Goal: Task Accomplishment & Management: Use online tool/utility

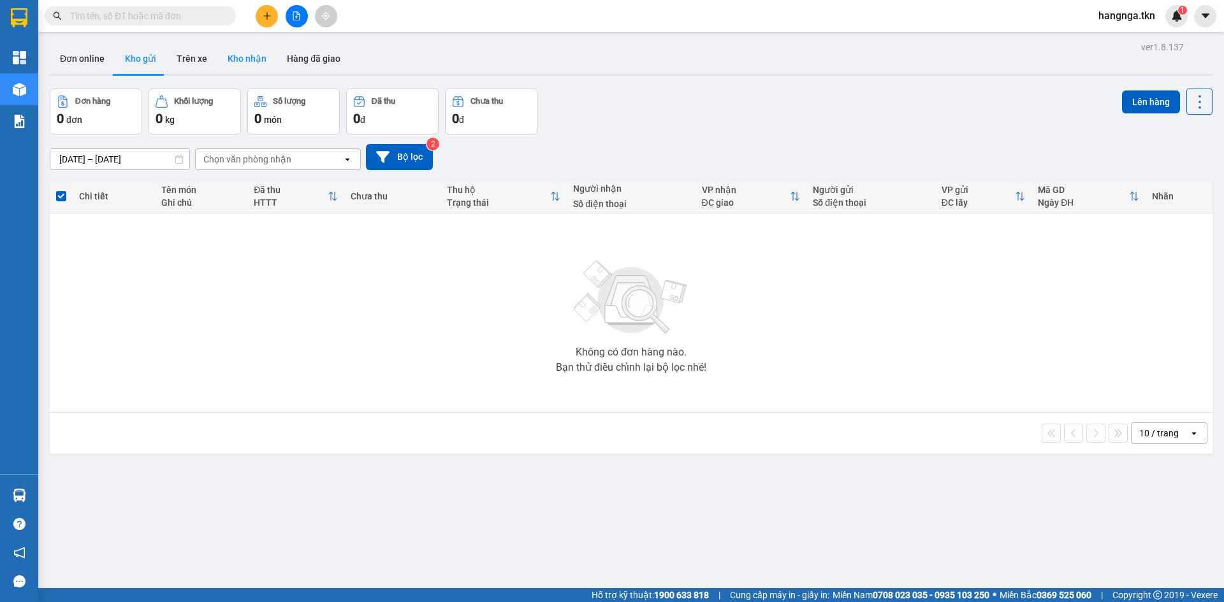
click at [227, 52] on button "Kho nhận" at bounding box center [246, 58] width 59 height 31
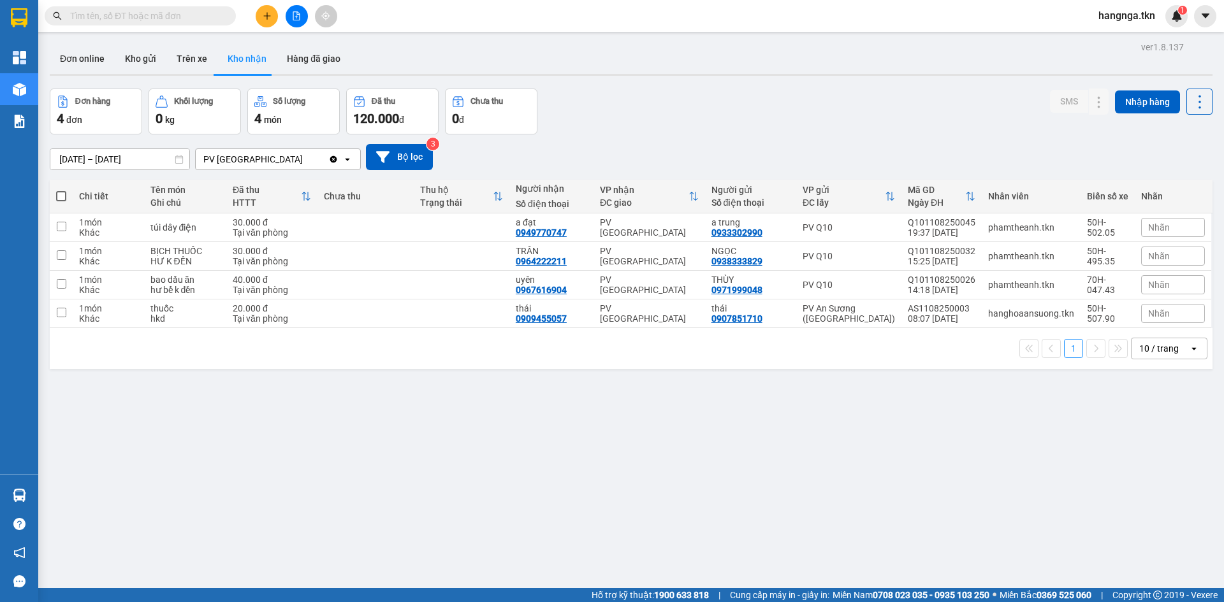
click at [634, 481] on div "ver 1.8.137 Đơn online Kho gửi Trên xe Kho nhận Hàng đã giao Đơn hàng 4 đơn Khố…" at bounding box center [631, 339] width 1173 height 602
click at [543, 315] on div "0909455057" at bounding box center [541, 319] width 51 height 10
click at [545, 315] on div "0909455057" at bounding box center [541, 319] width 51 height 10
click at [89, 310] on div "1 món" at bounding box center [108, 308] width 58 height 10
checkbox input "true"
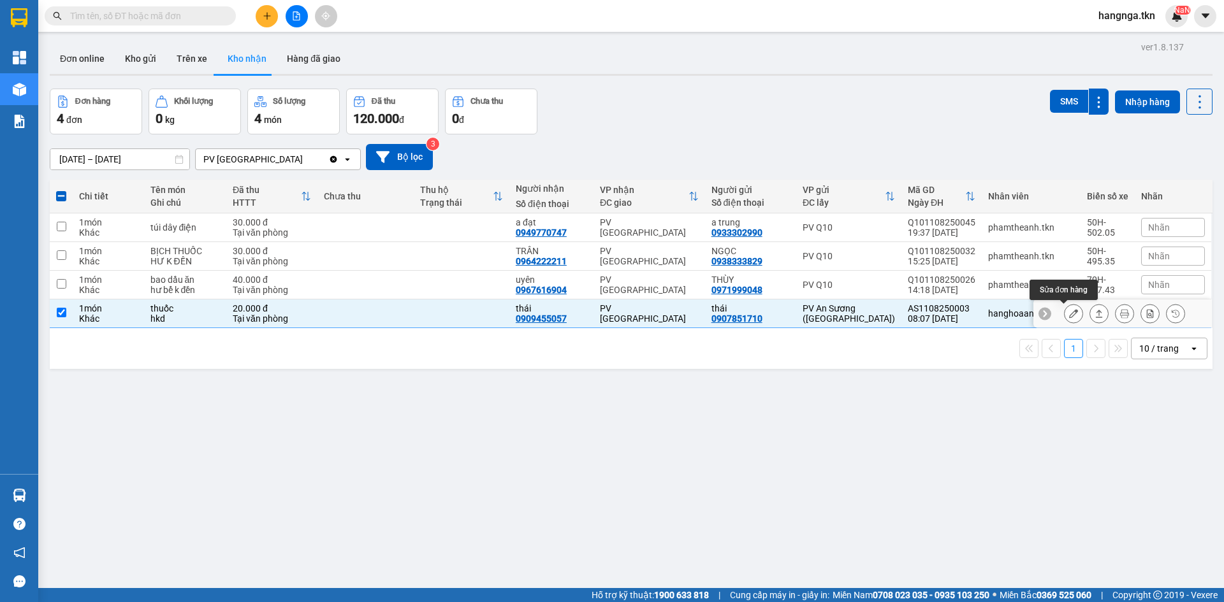
click at [1065, 320] on button at bounding box center [1073, 314] width 18 height 22
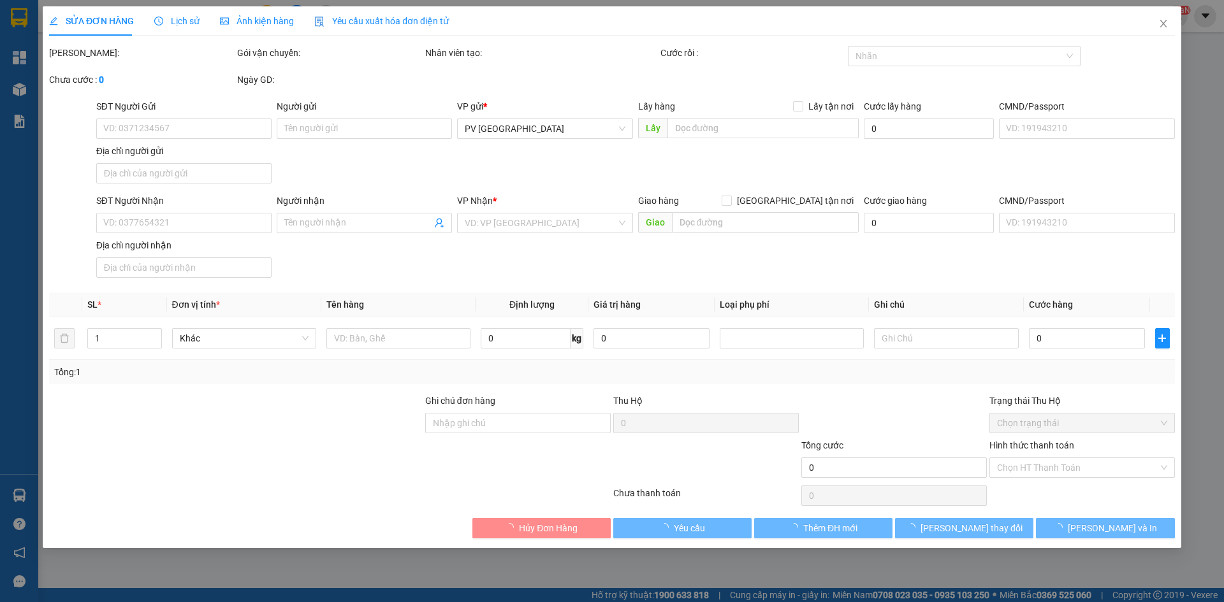
type input "0907851710"
type input "thái"
type input "0909455057"
type input "thái"
type input "20.000"
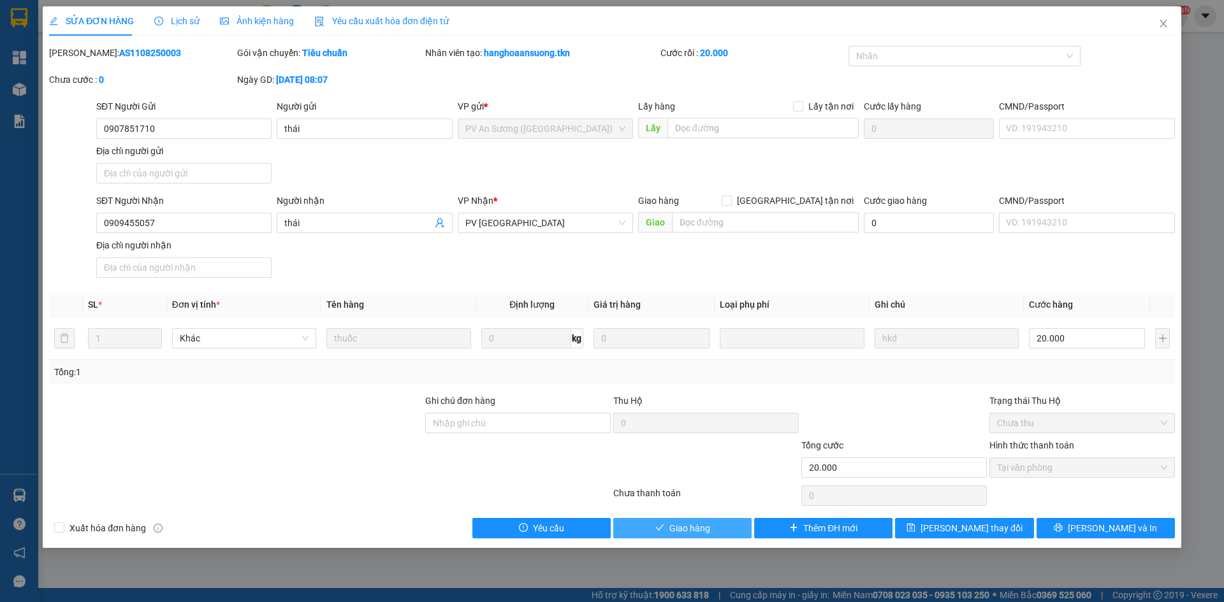
click at [688, 529] on span "Giao hàng" at bounding box center [689, 528] width 41 height 14
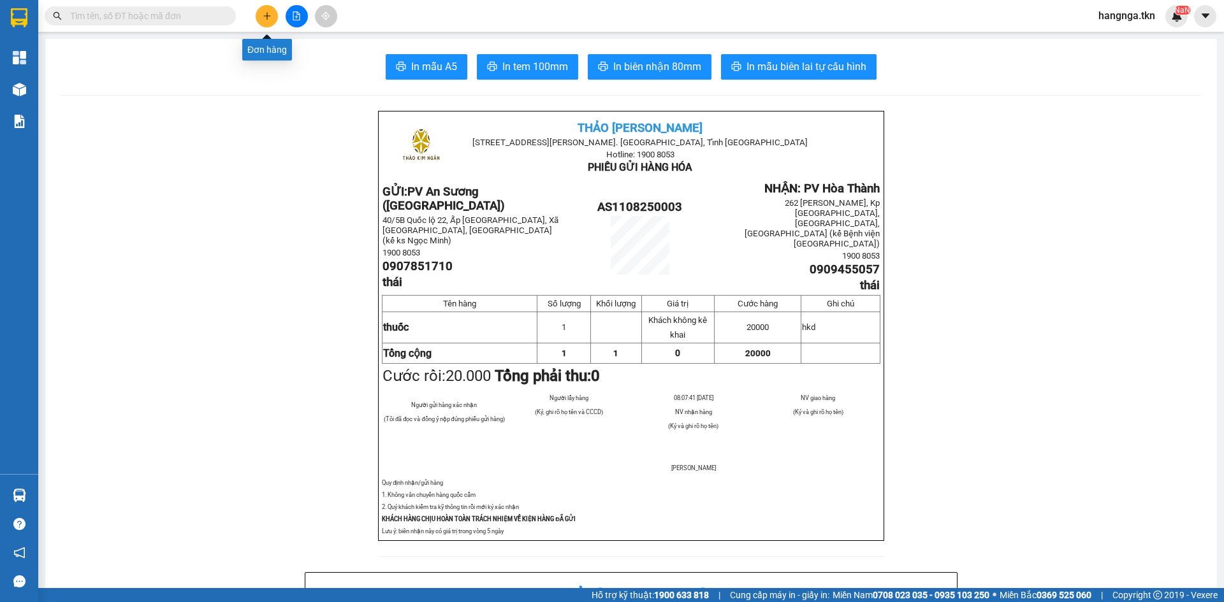
click at [264, 20] on button at bounding box center [267, 16] width 22 height 22
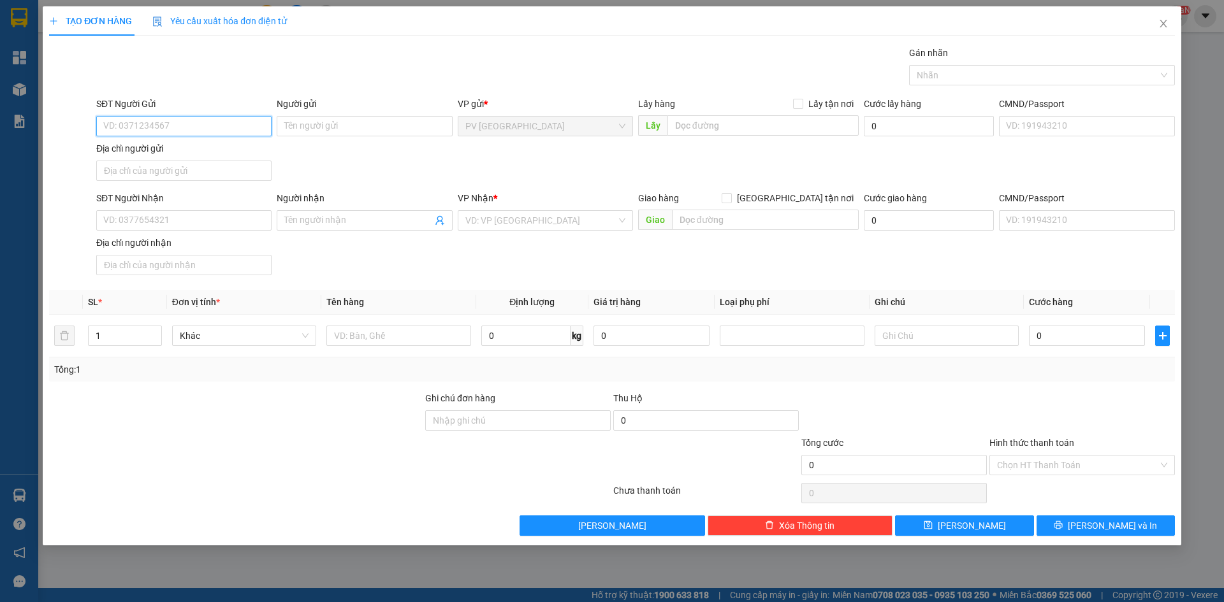
click at [182, 125] on input "SĐT Người Gửi" at bounding box center [183, 126] width 175 height 20
type input "0932934717"
click at [196, 156] on div "0932934717 - MY" at bounding box center [184, 152] width 160 height 14
type input "MY"
type input "0819262063"
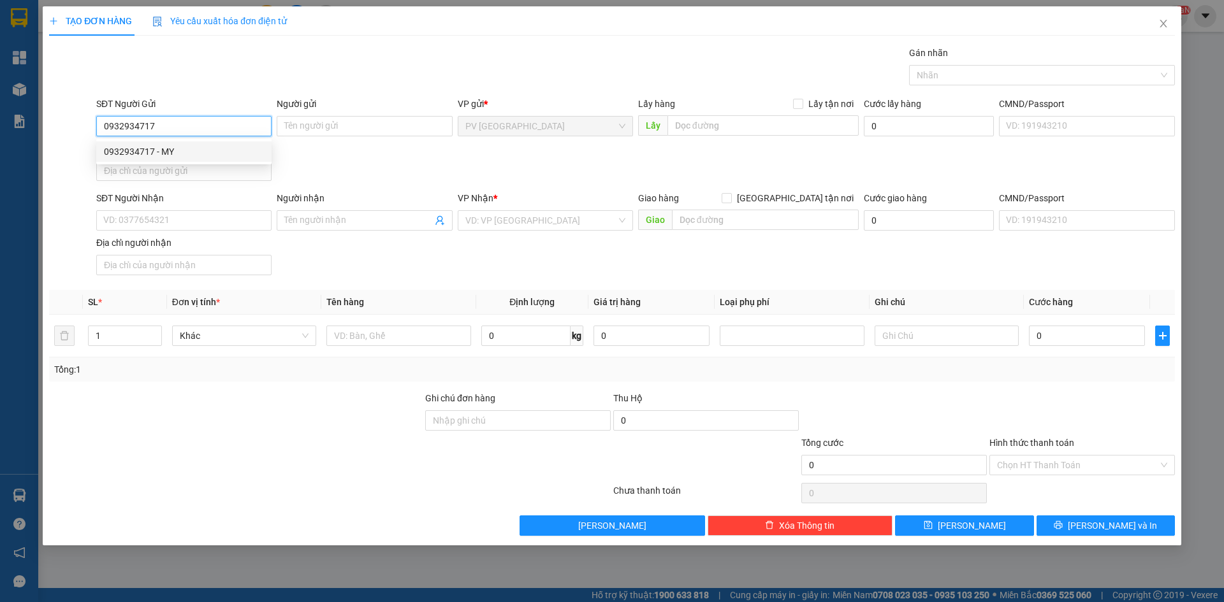
type input "Khanhssi - [PERSON_NAME]"
type input "60.000"
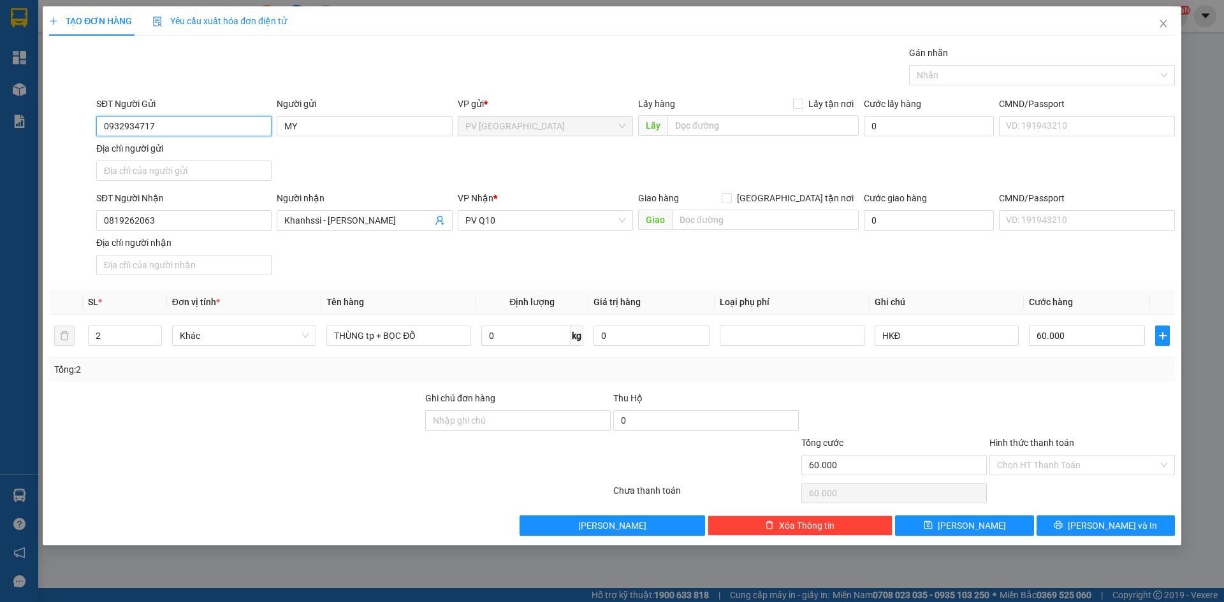
type input "0932934717"
click at [329, 258] on div "SĐT Người Nhận 0819262063 Người nhận Khanhssi - Huỳnh My VP Nhận * PV Q10 Giao …" at bounding box center [635, 235] width 1083 height 89
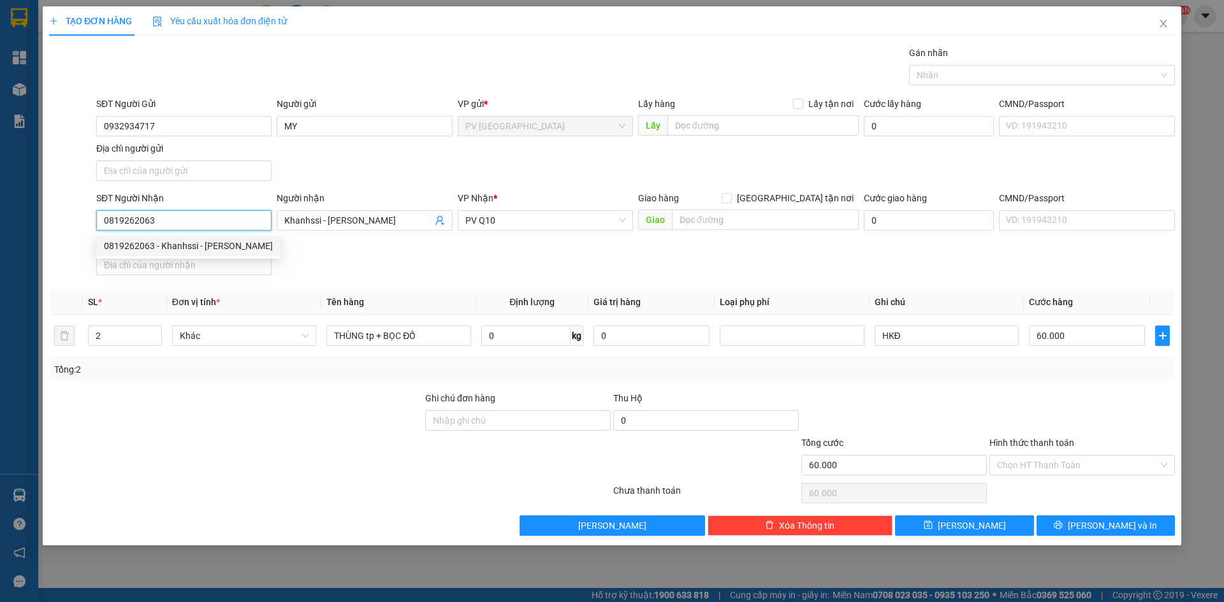
drag, startPoint x: 214, startPoint y: 219, endPoint x: 92, endPoint y: 217, distance: 121.7
click at [92, 217] on div "SĐT Người Nhận 0819262063 Người nhận Khanhssi - Huỳnh My VP Nhận * PV Q10 Giao …" at bounding box center [612, 235] width 1128 height 89
click at [128, 267] on div "0937403456 - HÙNG" at bounding box center [188, 266] width 169 height 14
type input "0937403456"
type input "HÙNG"
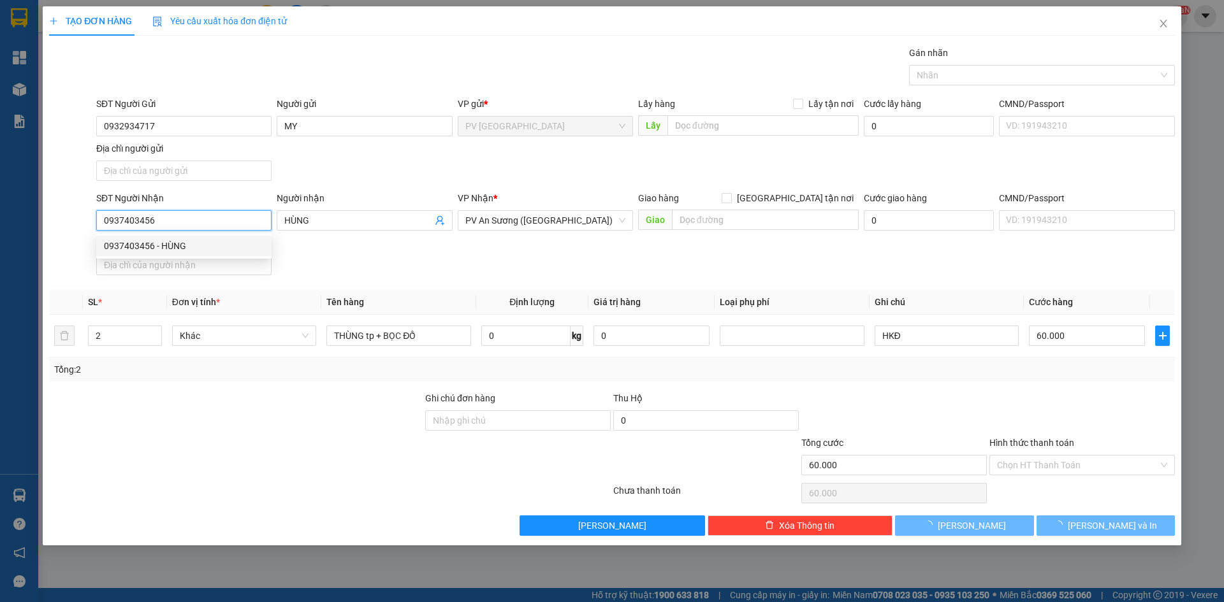
type input "80.000"
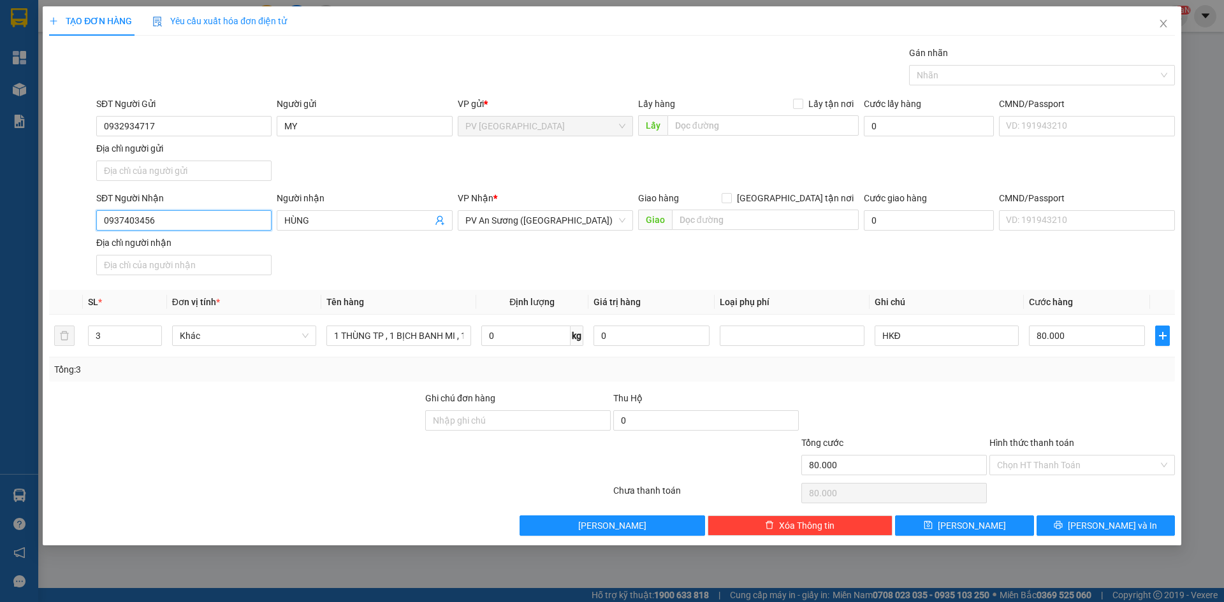
type input "0937403456"
click at [391, 268] on div "SĐT Người Nhận 0937403456 Người nhận HÙNG VP Nhận * PV An Sương ([GEOGRAPHIC_DA…" at bounding box center [635, 235] width 1083 height 89
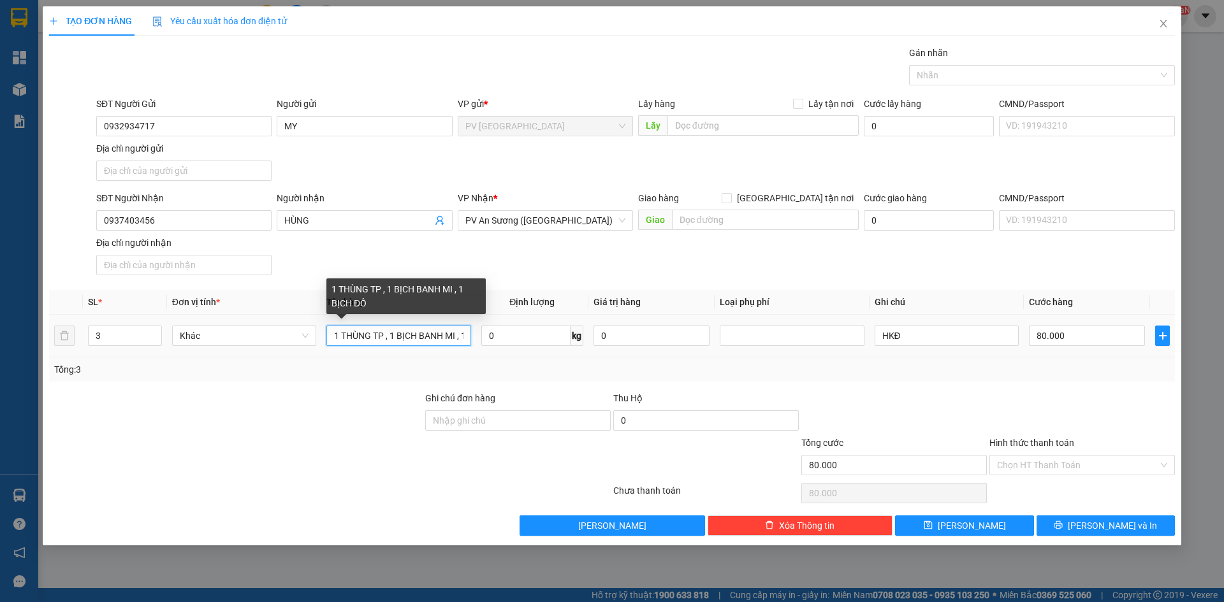
scroll to position [0, 42]
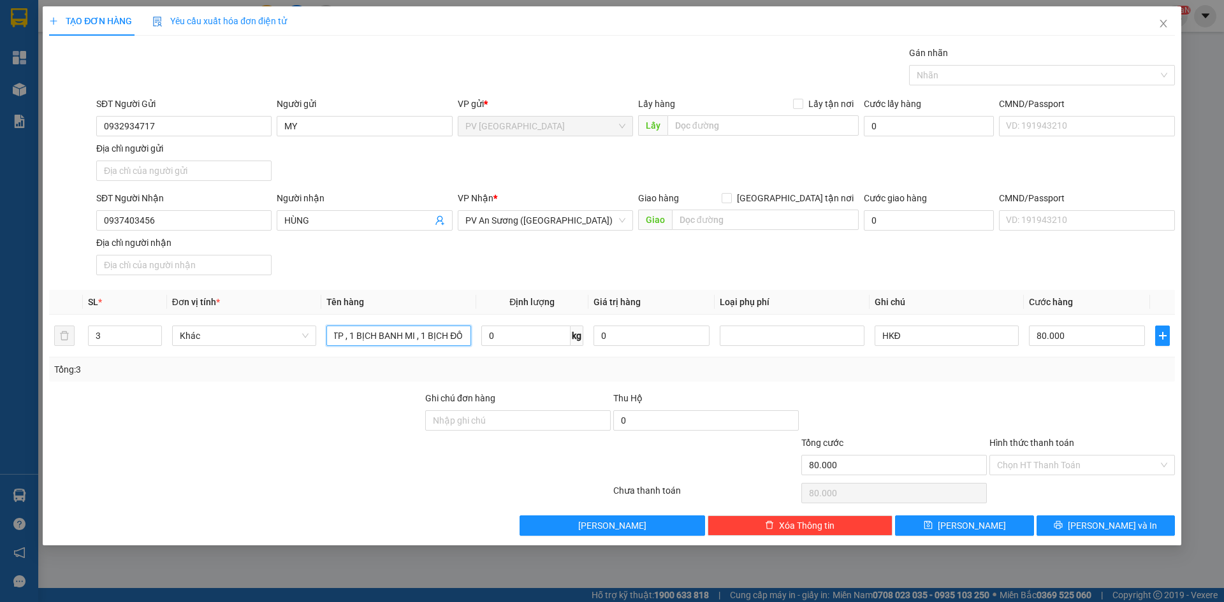
drag, startPoint x: 330, startPoint y: 336, endPoint x: 537, endPoint y: 358, distance: 208.3
click at [537, 358] on div "SL * Đơn vị tính * Tên hàng Định lượng Giá trị hàng Loại phụ phí Ghi chú Cước h…" at bounding box center [612, 336] width 1126 height 92
type input "1"
type input "BỊCH QUẦN ÁO"
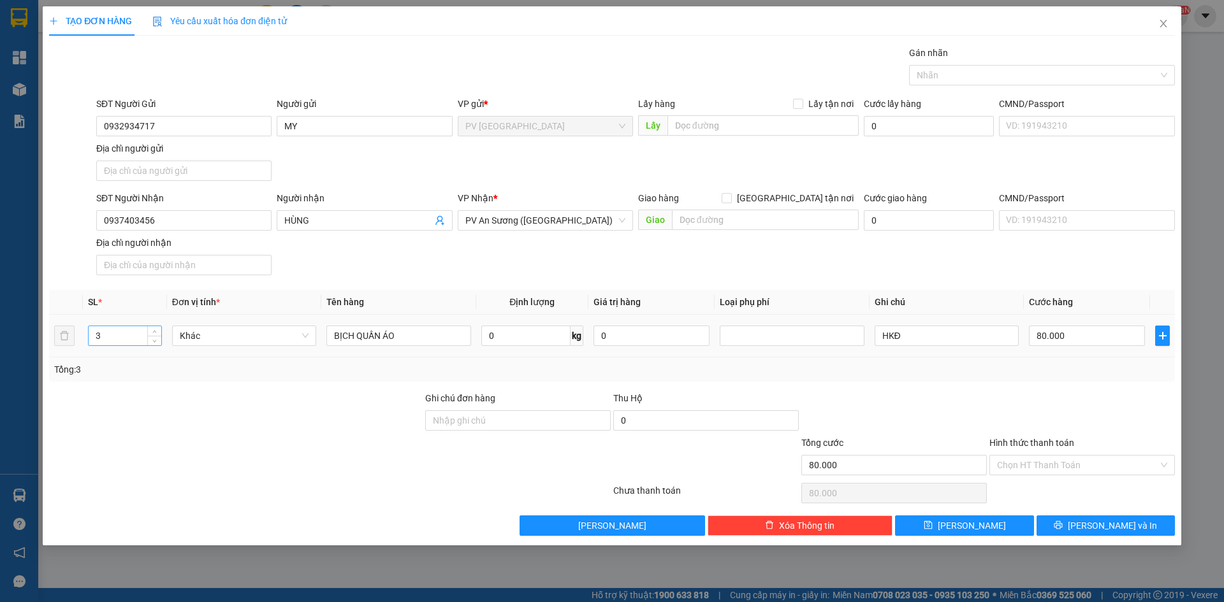
click at [101, 342] on input "3" at bounding box center [125, 335] width 73 height 19
type input "1"
drag, startPoint x: 224, startPoint y: 449, endPoint x: 660, endPoint y: 282, distance: 467.4
click at [226, 448] on div at bounding box center [236, 458] width 376 height 45
type input "0"
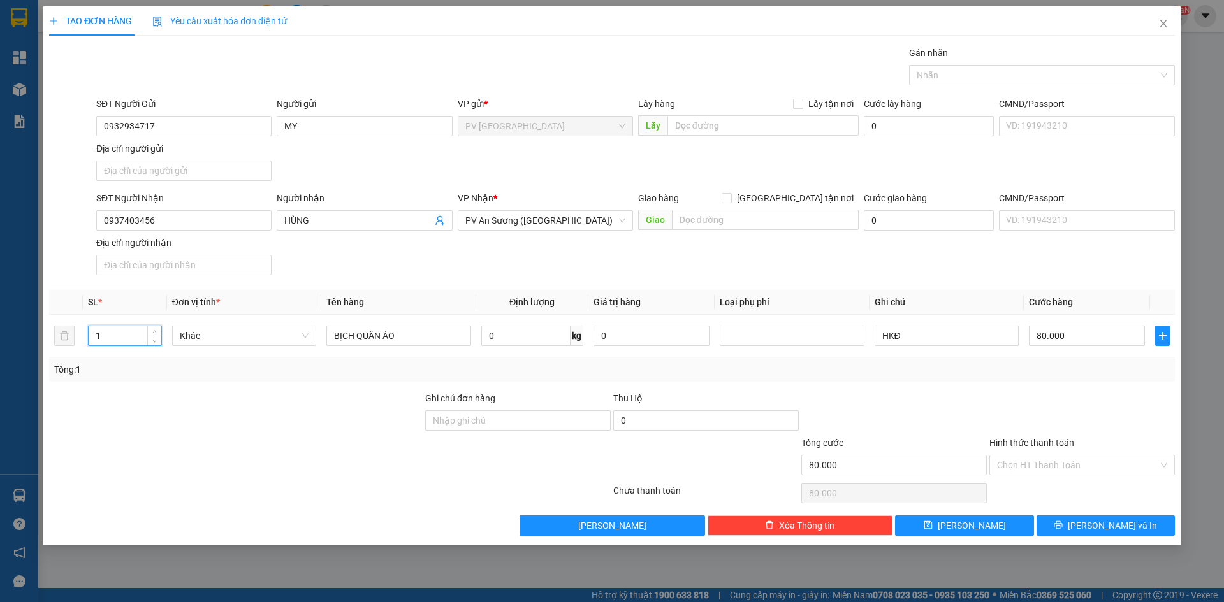
type input "0"
click at [1077, 334] on input "0" at bounding box center [1087, 336] width 116 height 20
type input "3"
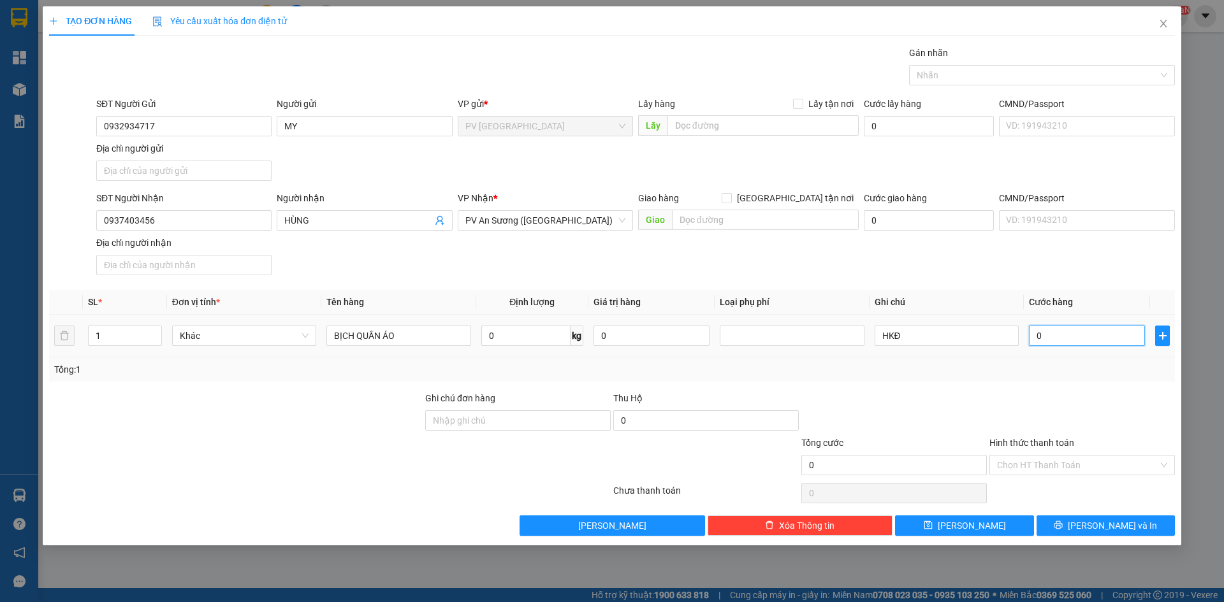
type input "3"
type input "30"
type input "300"
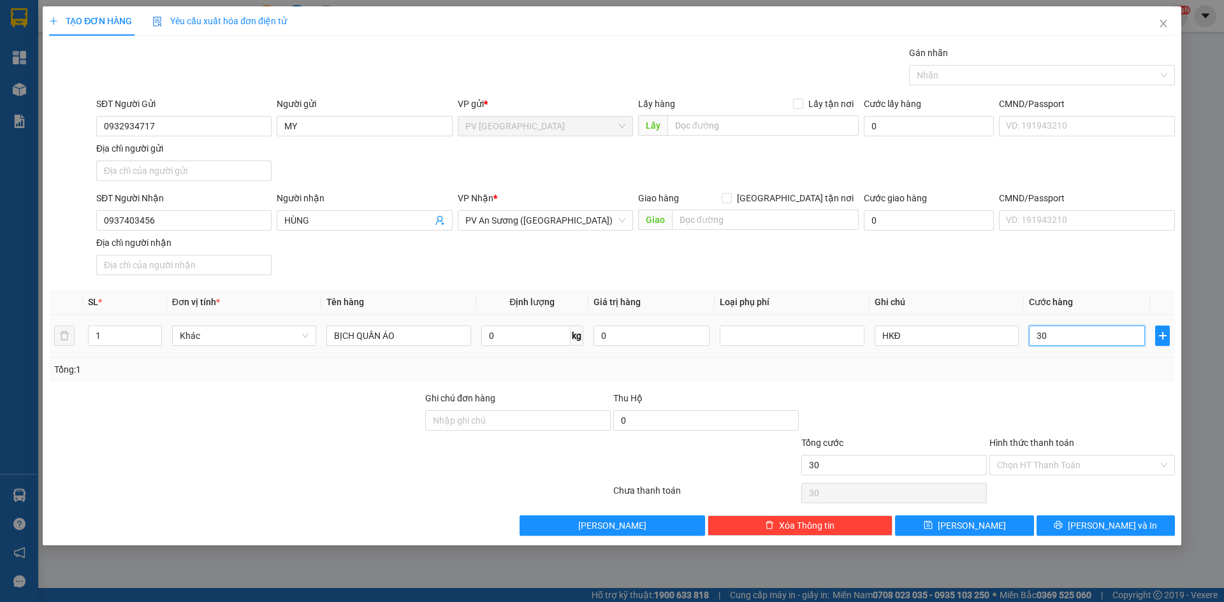
type input "300"
type input "3.000"
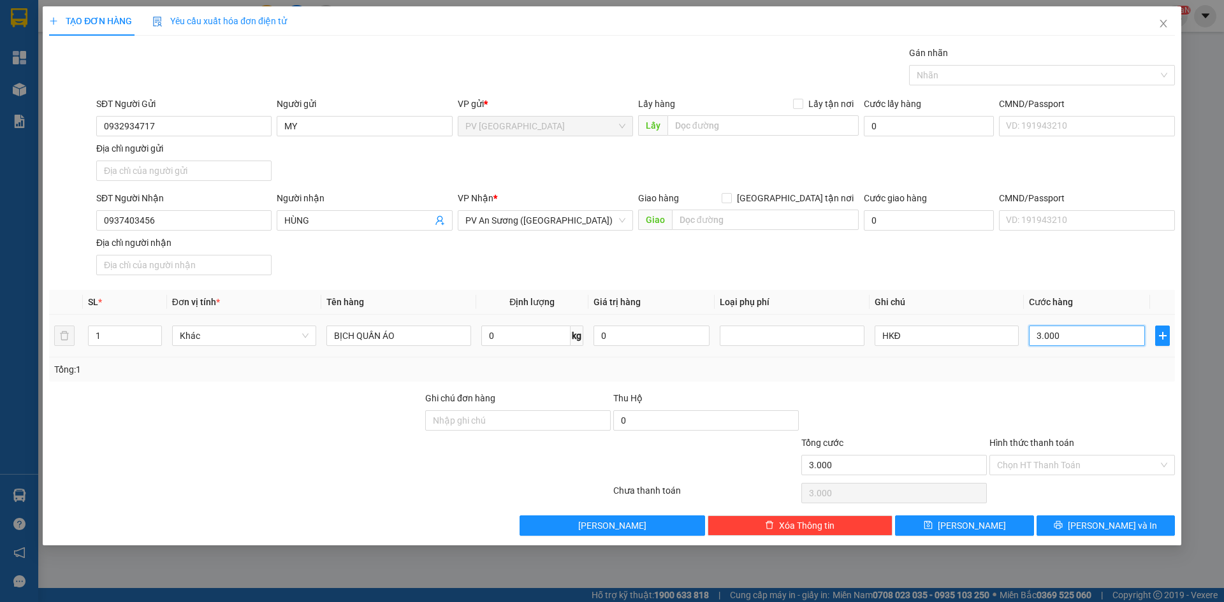
type input "30.000"
click at [1025, 396] on div at bounding box center [1082, 413] width 188 height 45
click at [921, 339] on input "HKĐ" at bounding box center [946, 336] width 144 height 20
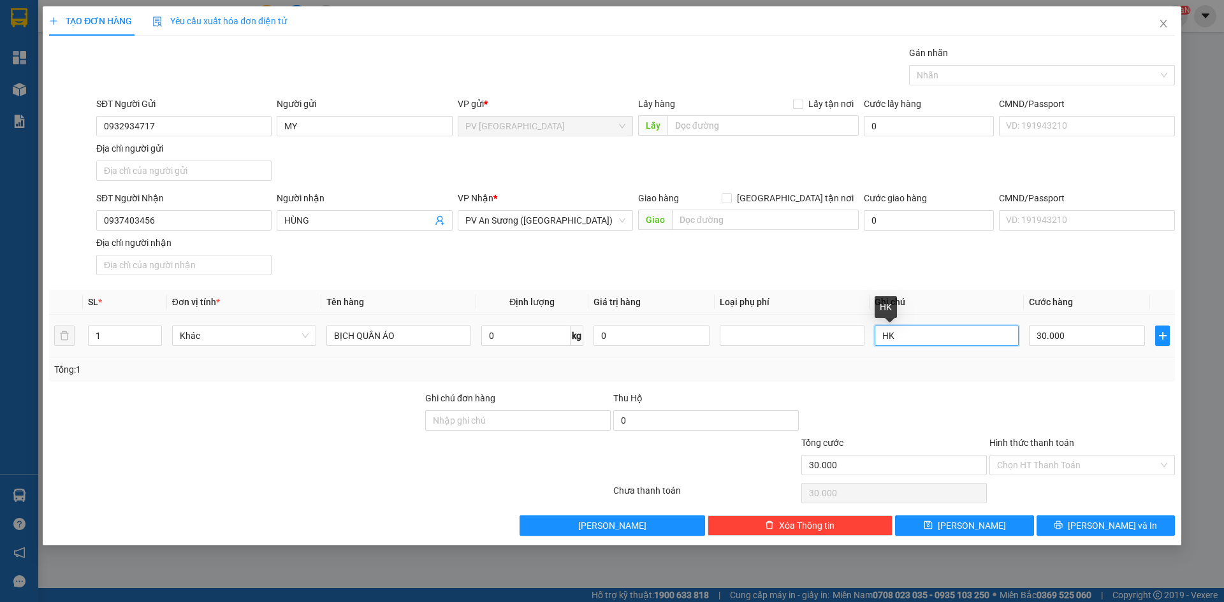
type input "H"
click at [890, 410] on div at bounding box center [894, 413] width 188 height 45
click at [1051, 462] on input "Hình thức thanh toán" at bounding box center [1077, 465] width 161 height 19
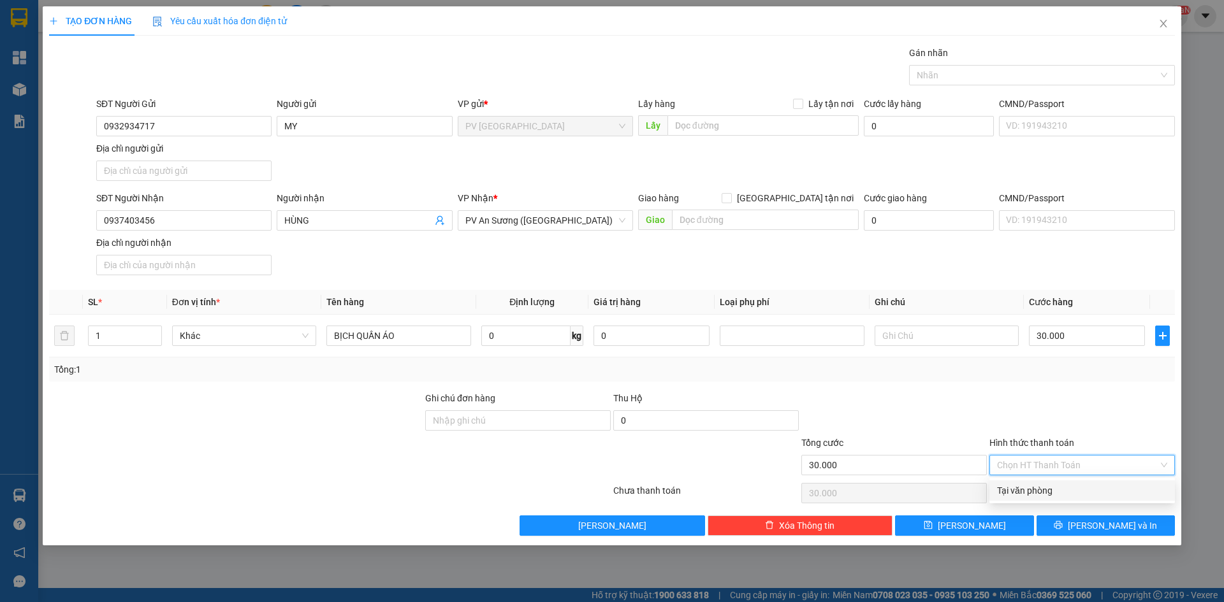
click at [1042, 489] on div "Tại văn phòng" at bounding box center [1082, 491] width 170 height 14
type input "0"
click at [1062, 527] on button "[PERSON_NAME] và In" at bounding box center [1105, 526] width 138 height 20
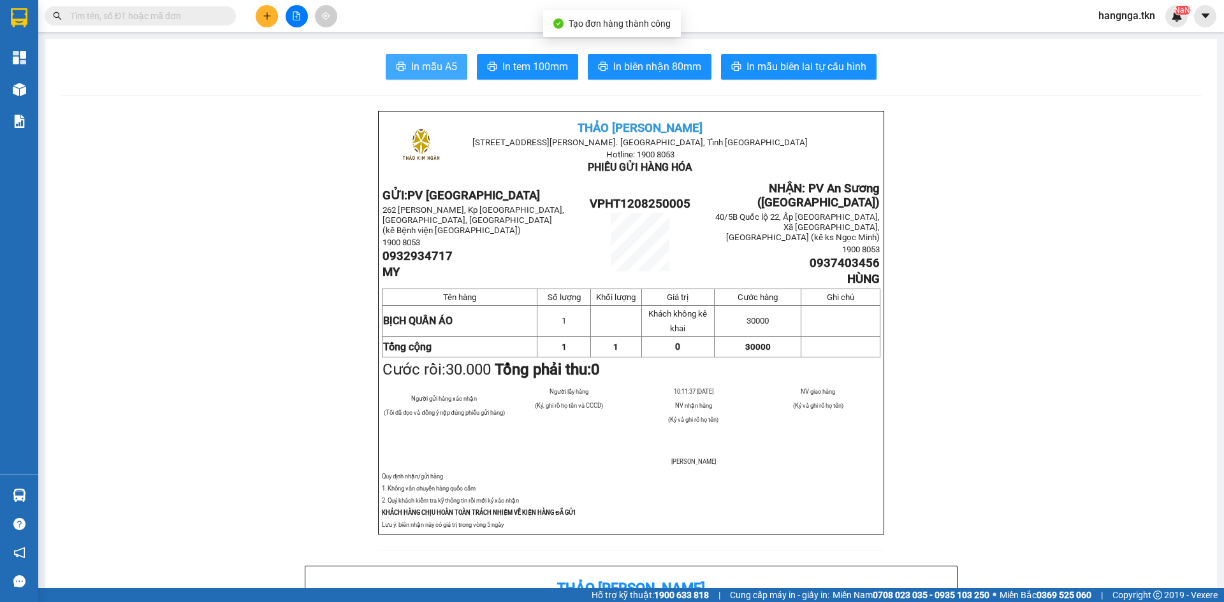
click at [431, 75] on span "In mẫu A5" at bounding box center [434, 67] width 46 height 16
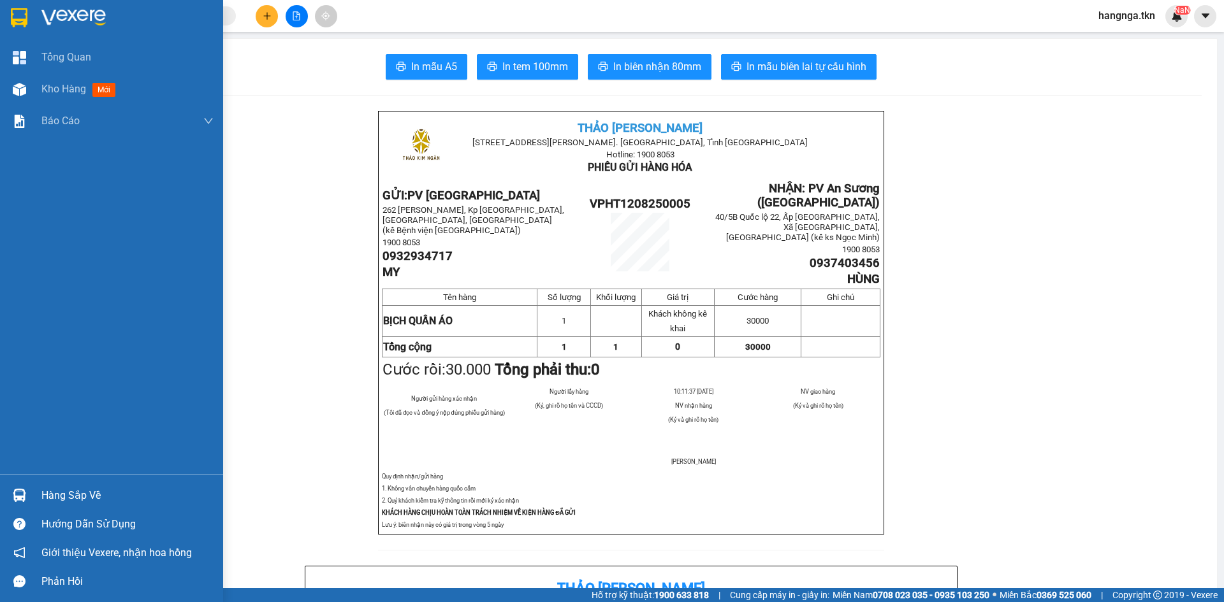
click at [53, 500] on div "Hàng sắp về" at bounding box center [127, 495] width 172 height 19
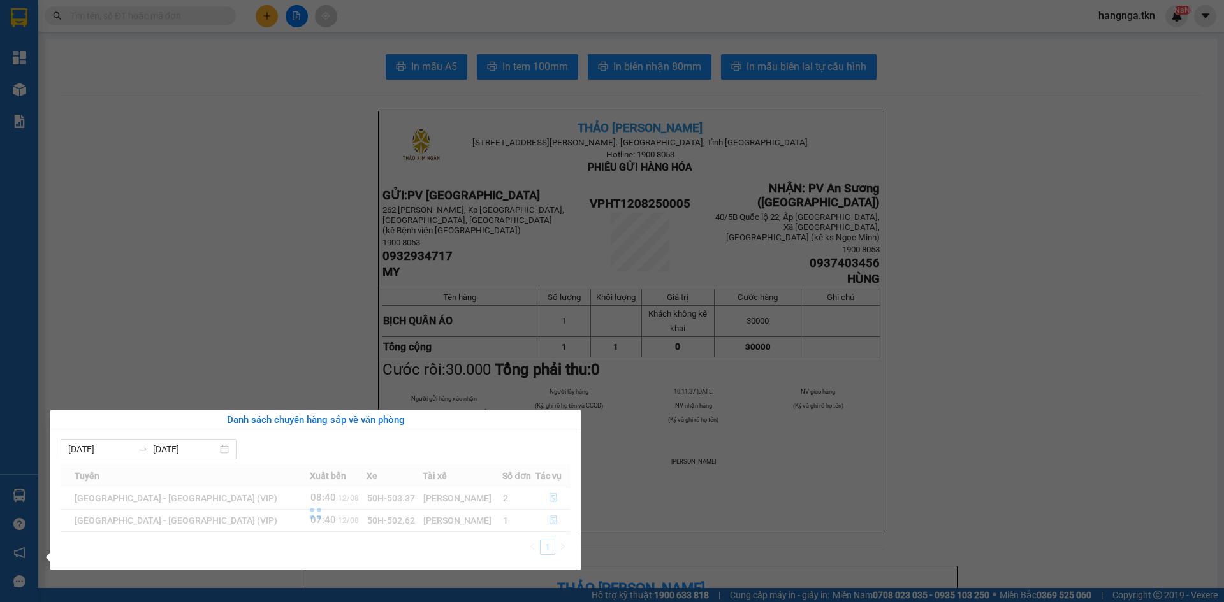
click at [264, 221] on section "Kết quả tìm kiếm ( 0 ) Bộ lọc No Data hangnga.tkn NaN Tổng Quan Kho hàng mới Bá…" at bounding box center [612, 301] width 1224 height 602
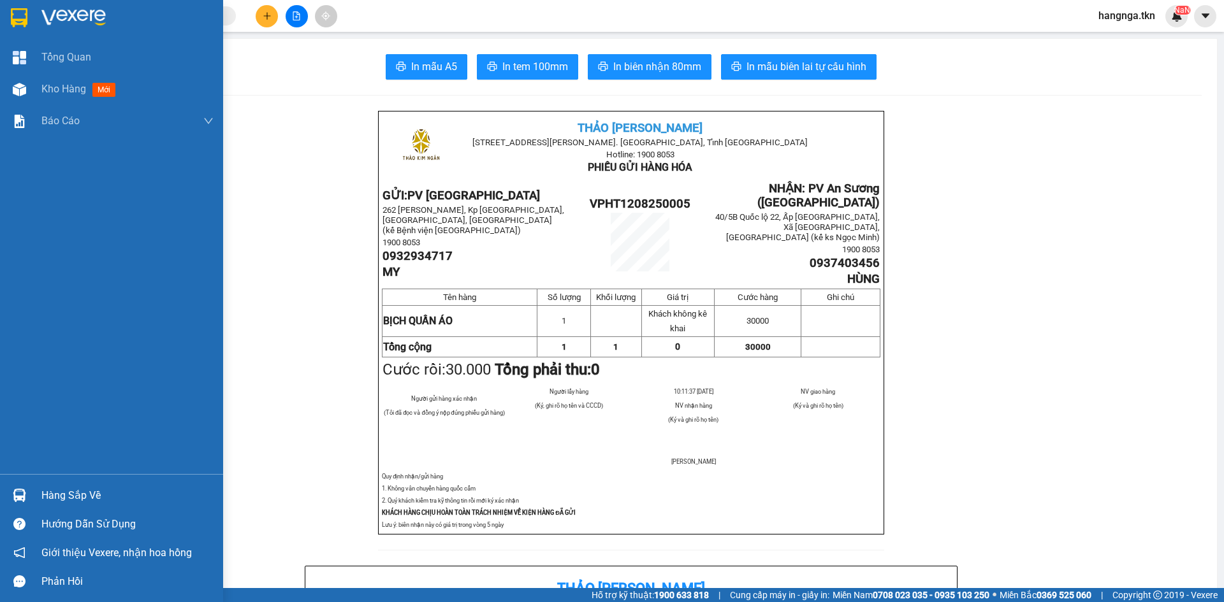
click at [46, 498] on div "Hàng sắp về" at bounding box center [127, 495] width 172 height 19
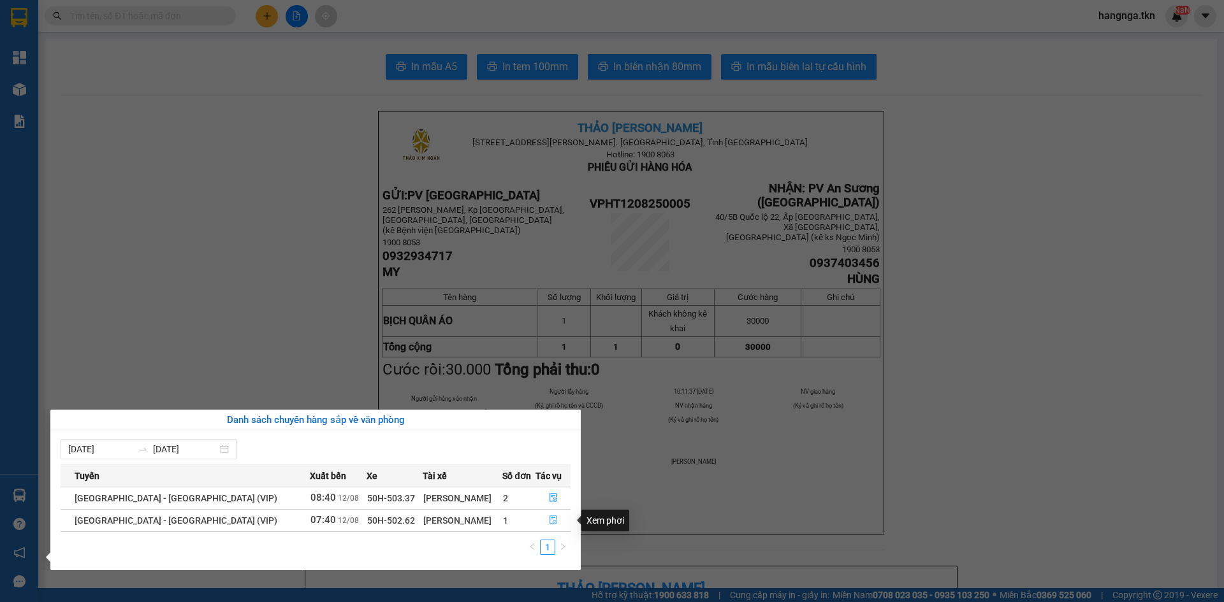
click at [549, 524] on icon "file-done" at bounding box center [553, 520] width 8 height 9
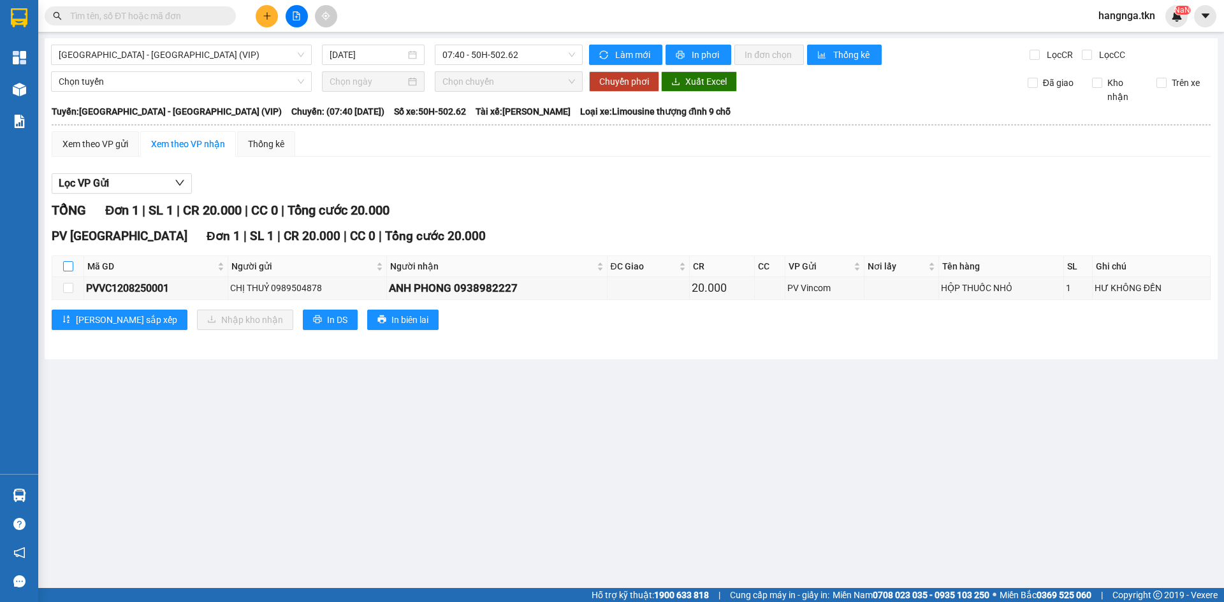
click at [66, 266] on input "checkbox" at bounding box center [68, 266] width 10 height 10
checkbox input "true"
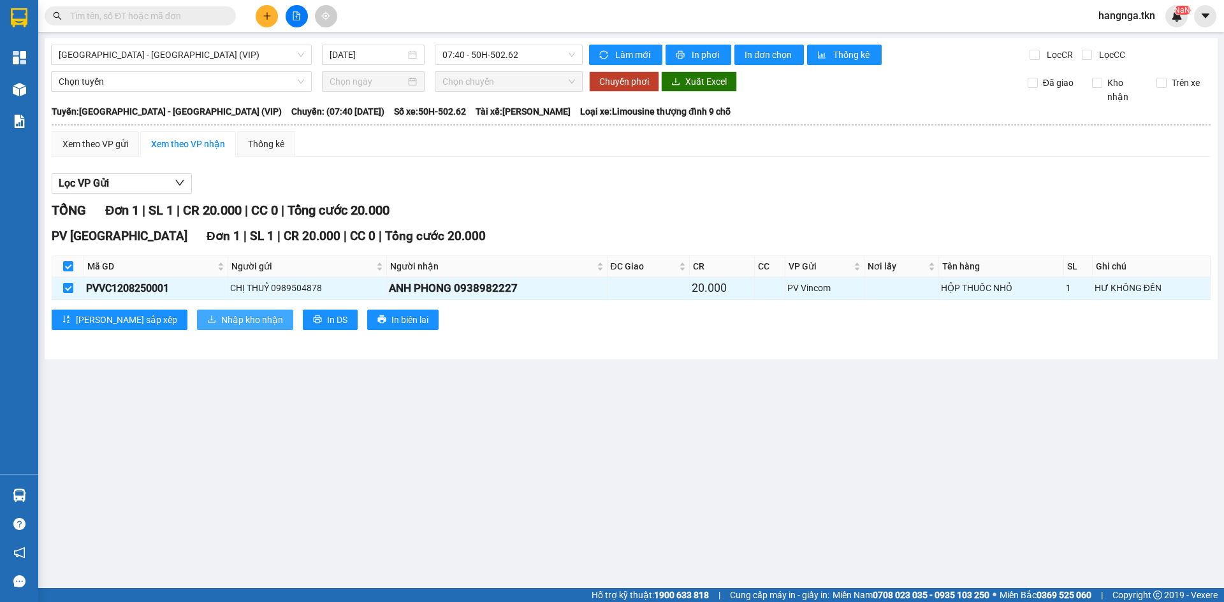
click at [197, 319] on button "Nhập kho nhận" at bounding box center [245, 320] width 96 height 20
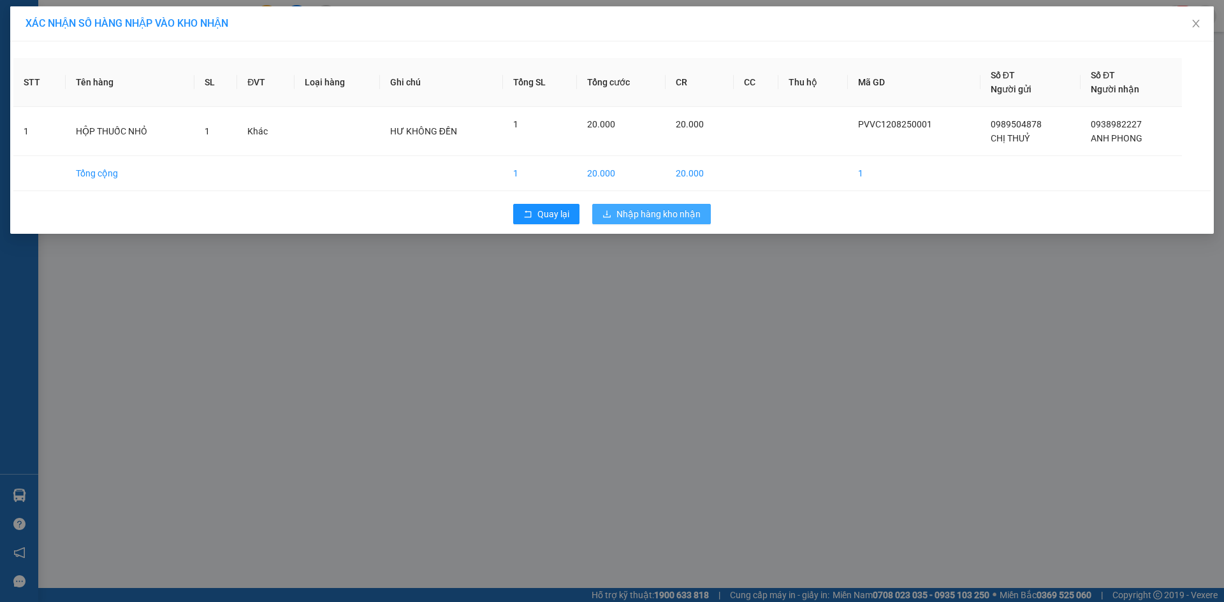
click at [675, 211] on span "Nhập hàng kho nhận" at bounding box center [658, 214] width 84 height 14
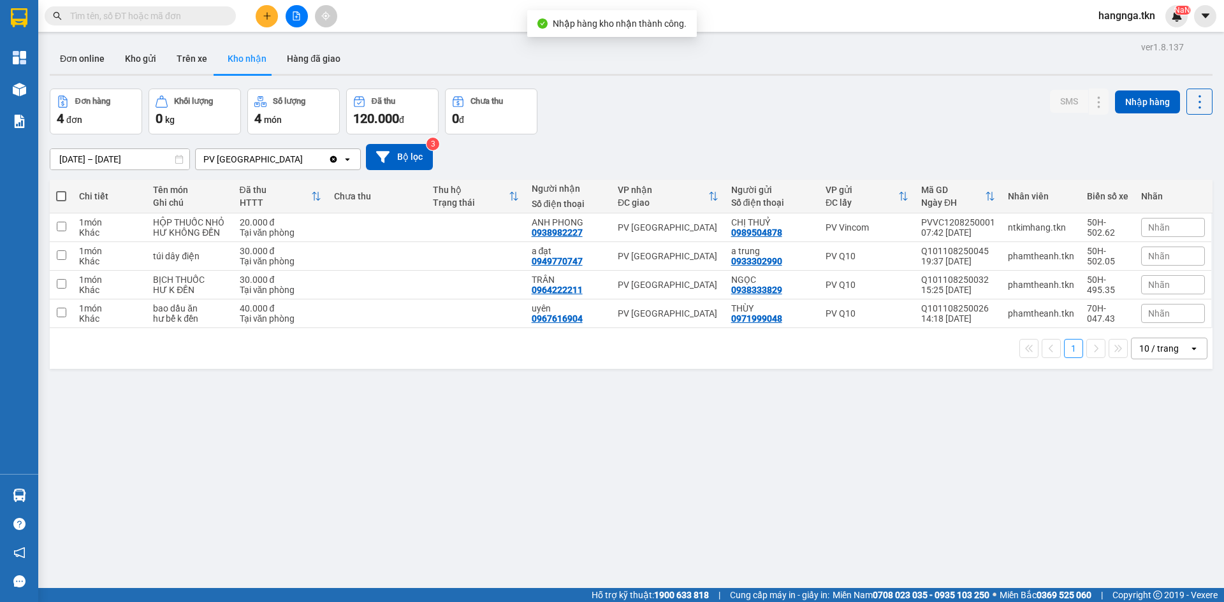
click at [597, 112] on div "Đơn hàng 4 đơn Khối lượng 0 kg Số lượng 4 món Đã thu 120.000 đ Chưa thu 0 đ SMS…" at bounding box center [631, 112] width 1162 height 46
click at [373, 234] on td at bounding box center [377, 228] width 99 height 29
checkbox input "true"
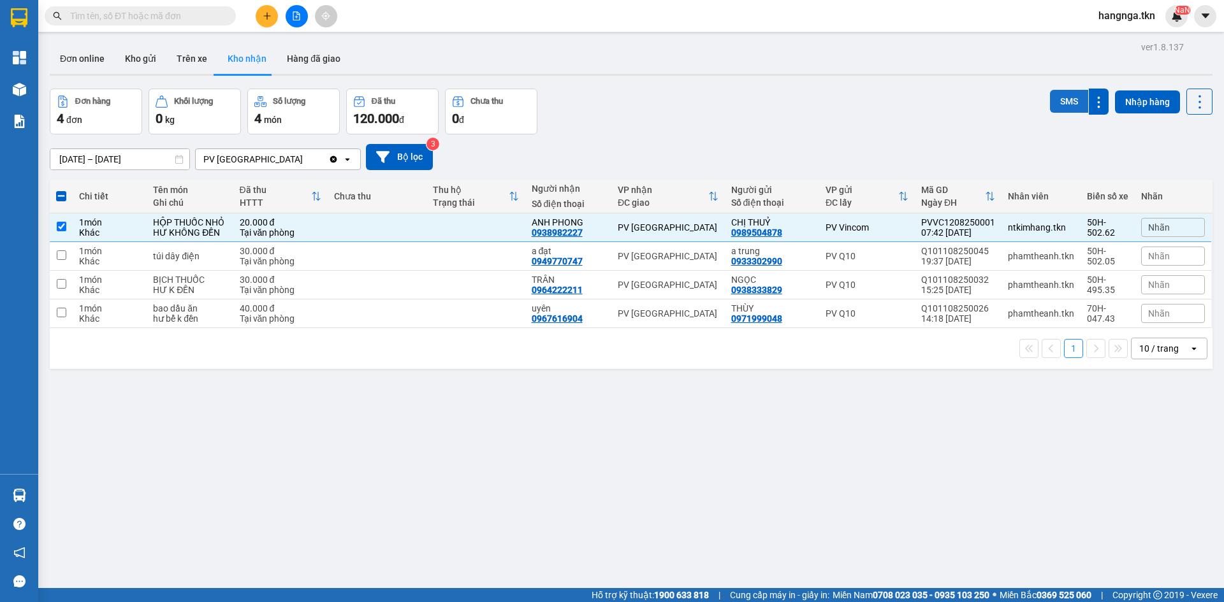
click at [1057, 101] on button "SMS" at bounding box center [1069, 101] width 38 height 23
click at [1053, 106] on button "SMS" at bounding box center [1069, 101] width 38 height 23
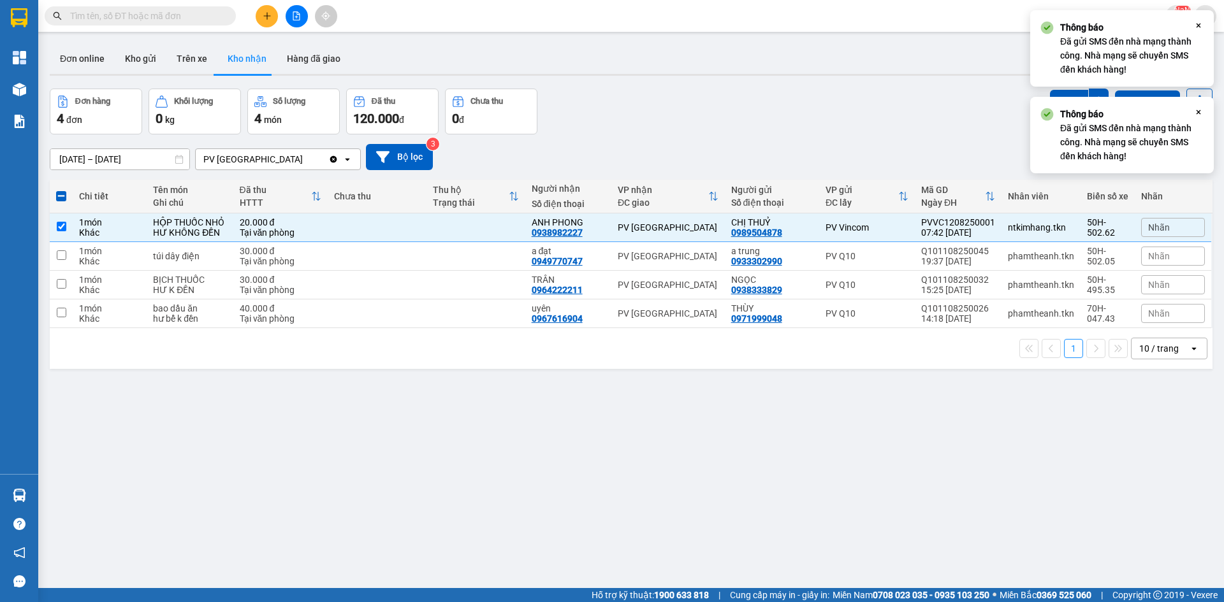
click at [1195, 28] on icon "Close" at bounding box center [1198, 25] width 10 height 10
click at [1202, 26] on icon "Close" at bounding box center [1198, 25] width 10 height 10
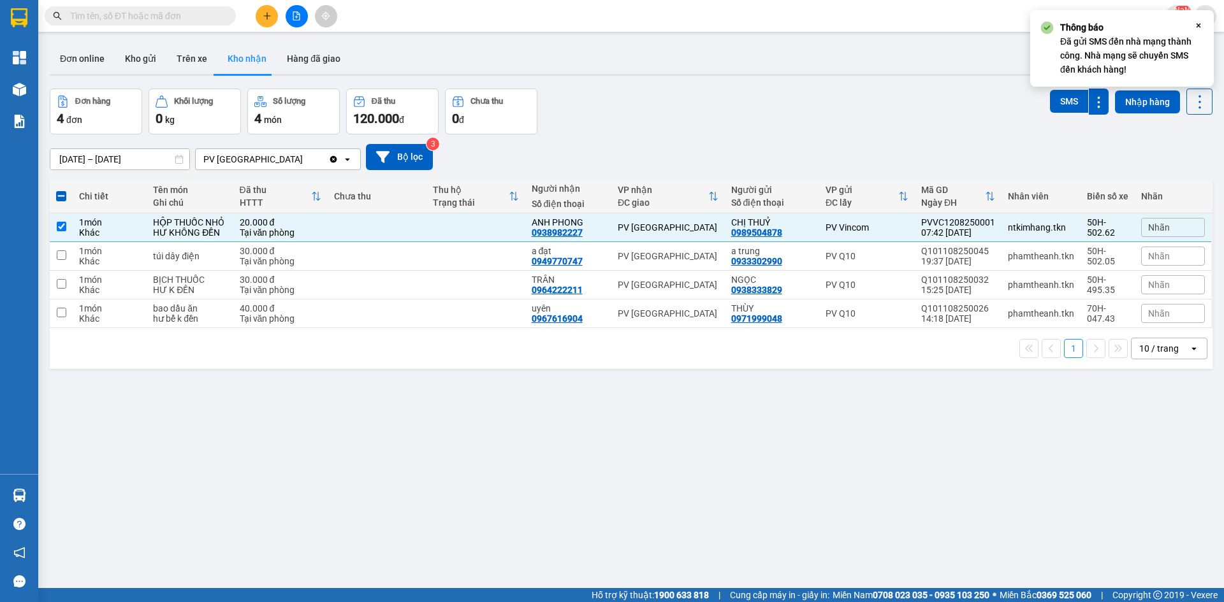
click at [1193, 31] on div "Thông báo Đã gửi SMS đến nhà mạng thành công. Nhà mạng sẽ chuyển SMS đến khách …" at bounding box center [1122, 48] width 184 height 76
drag, startPoint x: 722, startPoint y: 121, endPoint x: 688, endPoint y: 124, distance: 33.9
click at [722, 122] on div "Đơn hàng 4 đơn Khối lượng 0 kg Số lượng 4 món Đã thu 120.000 đ Chưa thu 0 đ SMS…" at bounding box center [631, 112] width 1162 height 46
click at [64, 199] on span at bounding box center [61, 196] width 10 height 10
click at [61, 190] on input "checkbox" at bounding box center [61, 190] width 0 height 0
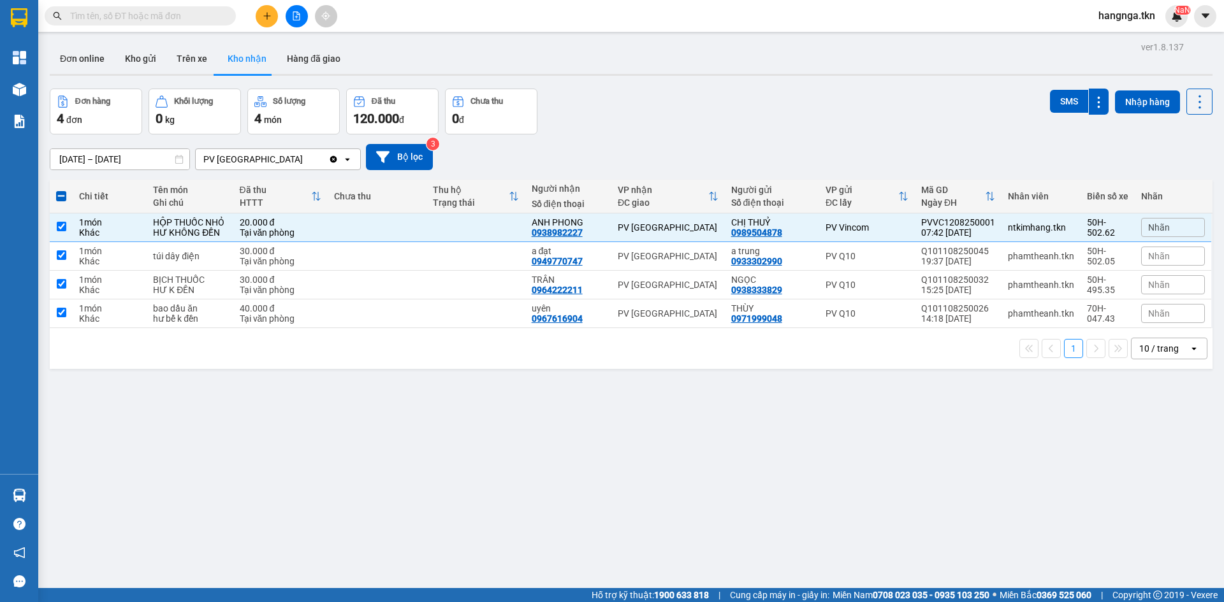
checkbox input "true"
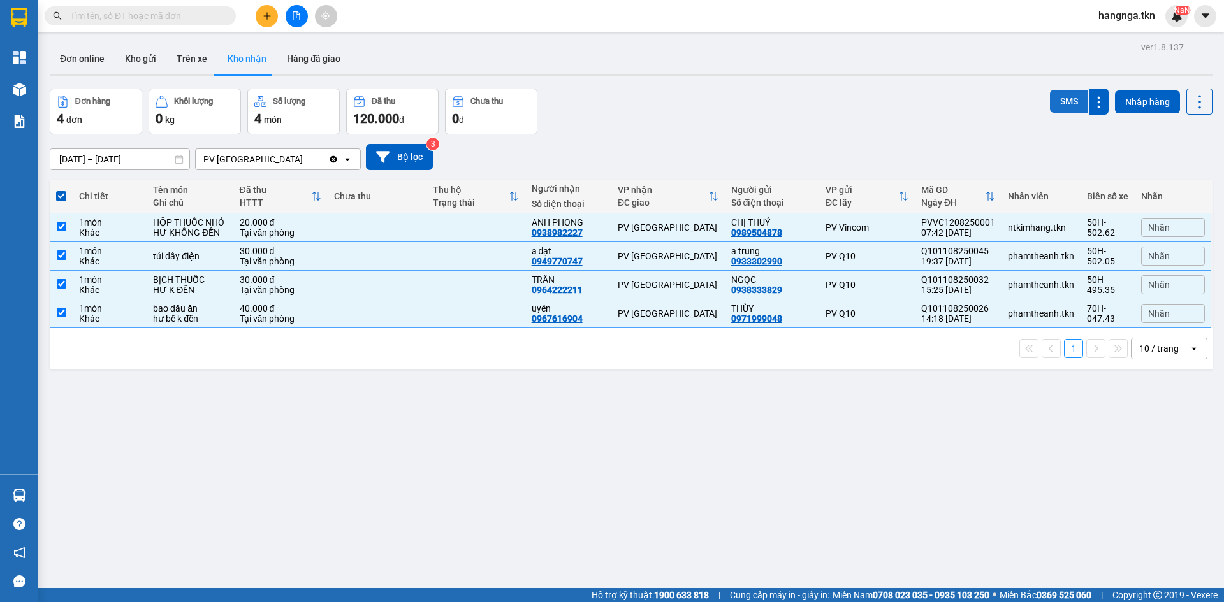
click at [1062, 106] on button "SMS" at bounding box center [1069, 101] width 38 height 23
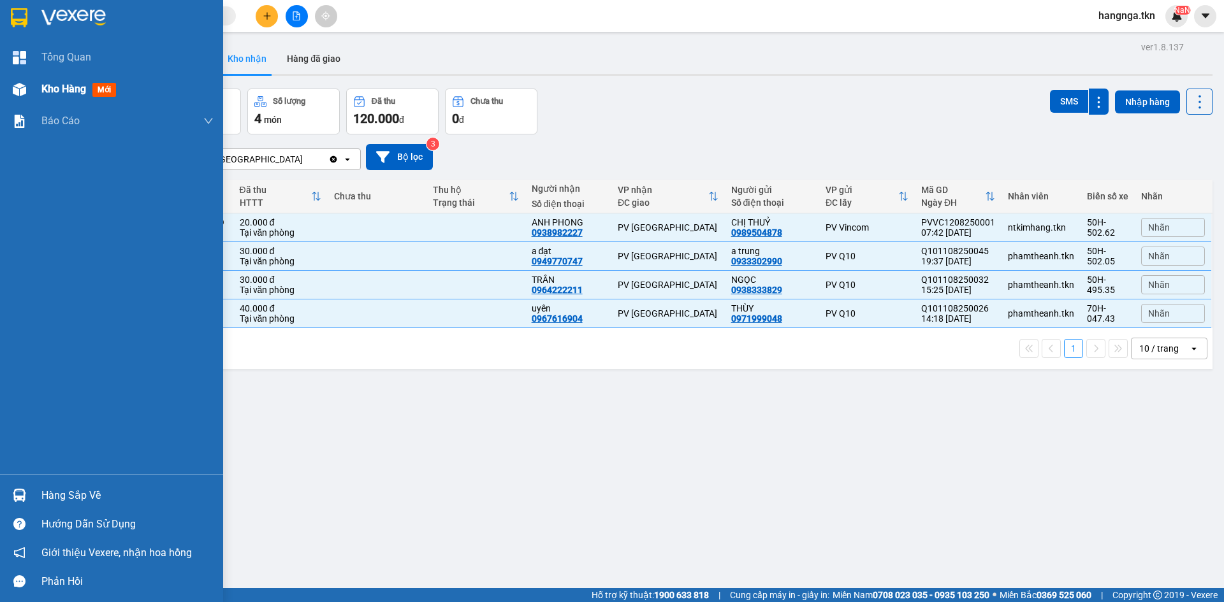
click at [36, 82] on div "Kho hàng mới" at bounding box center [111, 89] width 223 height 32
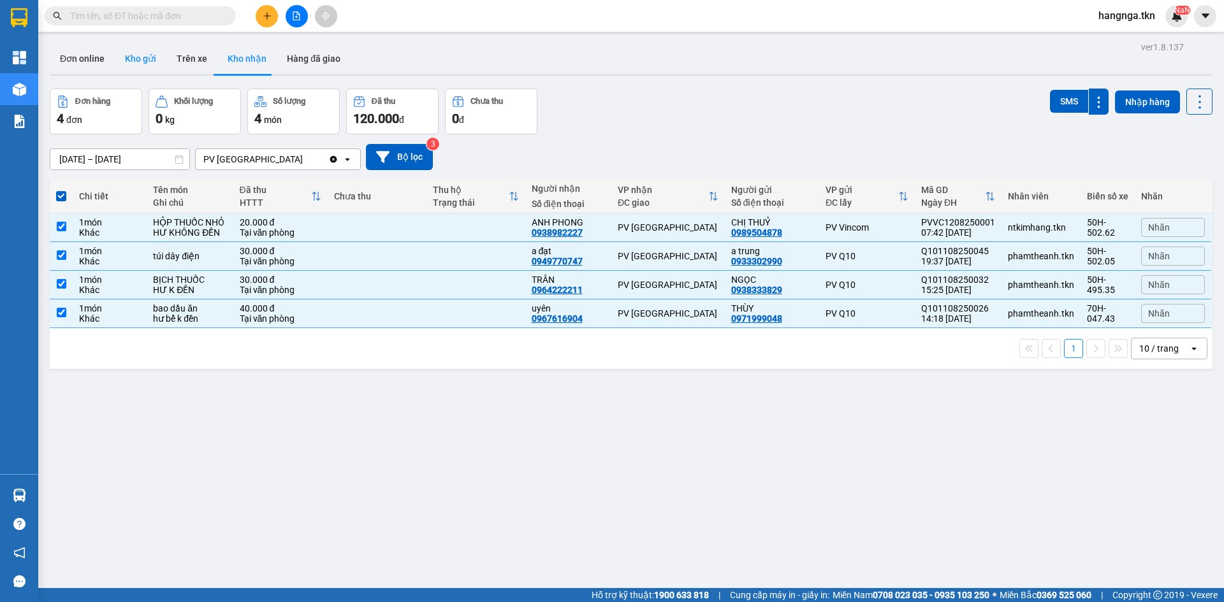
click at [147, 54] on button "Kho gửi" at bounding box center [141, 58] width 52 height 31
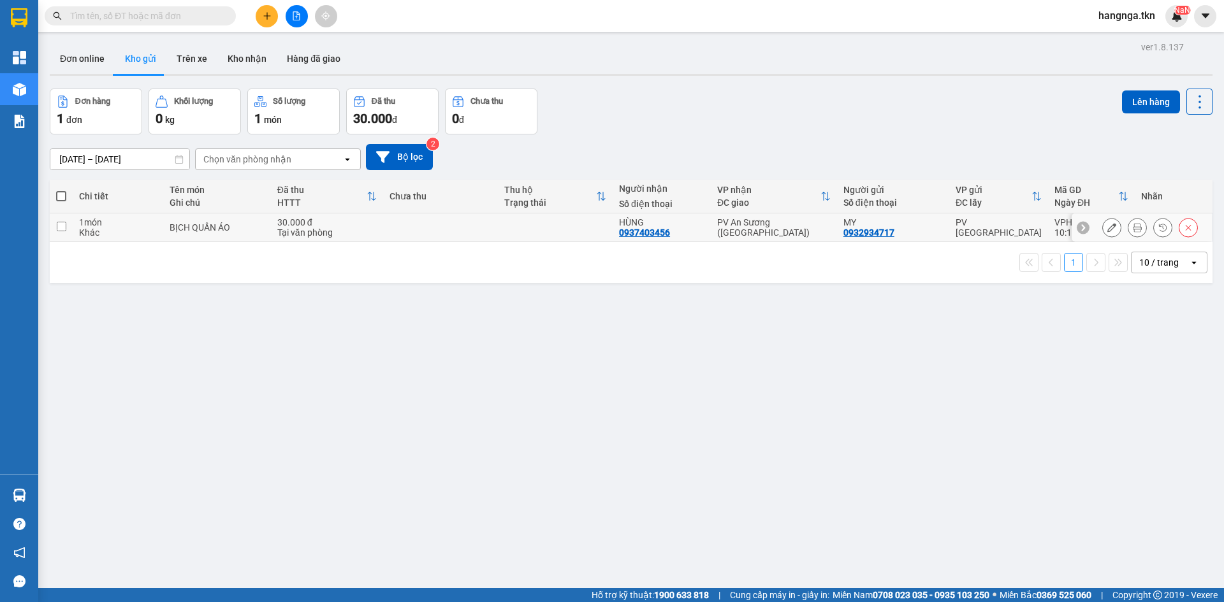
click at [183, 225] on div "BỊCH QUẦN ÁO" at bounding box center [217, 227] width 94 height 10
checkbox input "true"
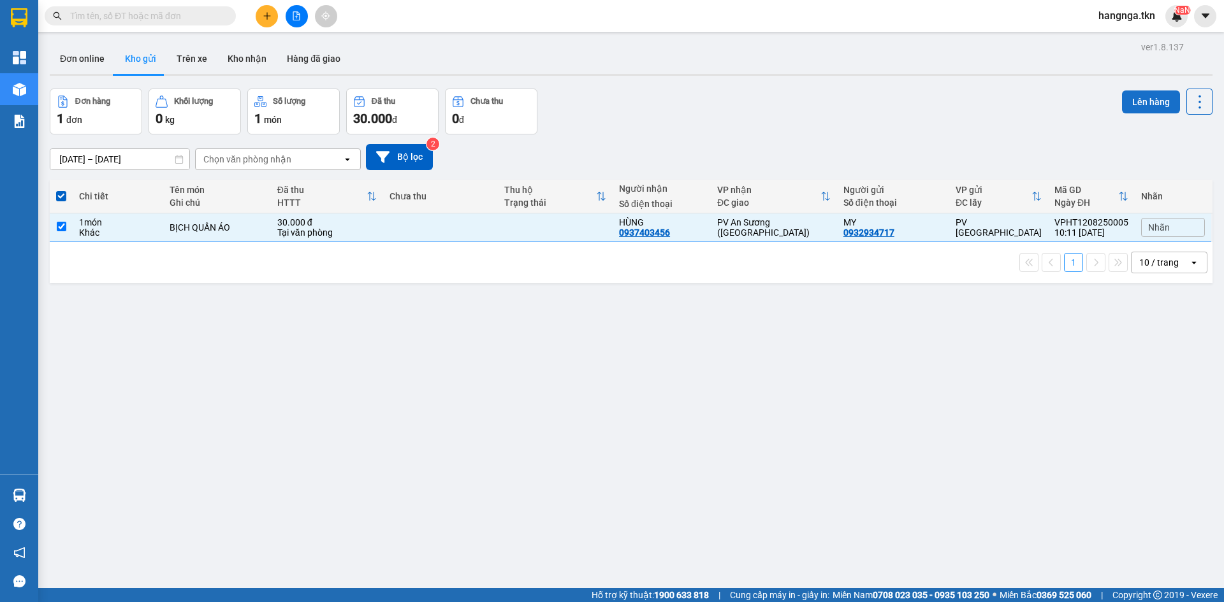
click at [1141, 99] on button "Lên hàng" at bounding box center [1151, 102] width 58 height 23
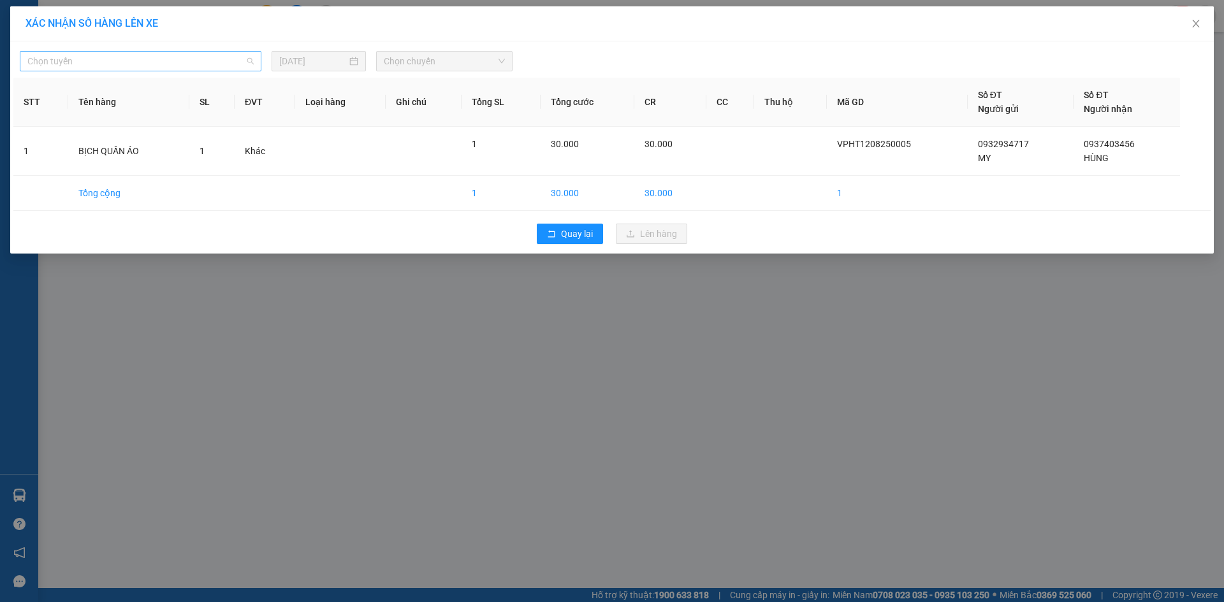
click at [136, 62] on span "Chọn tuyến" at bounding box center [140, 61] width 226 height 19
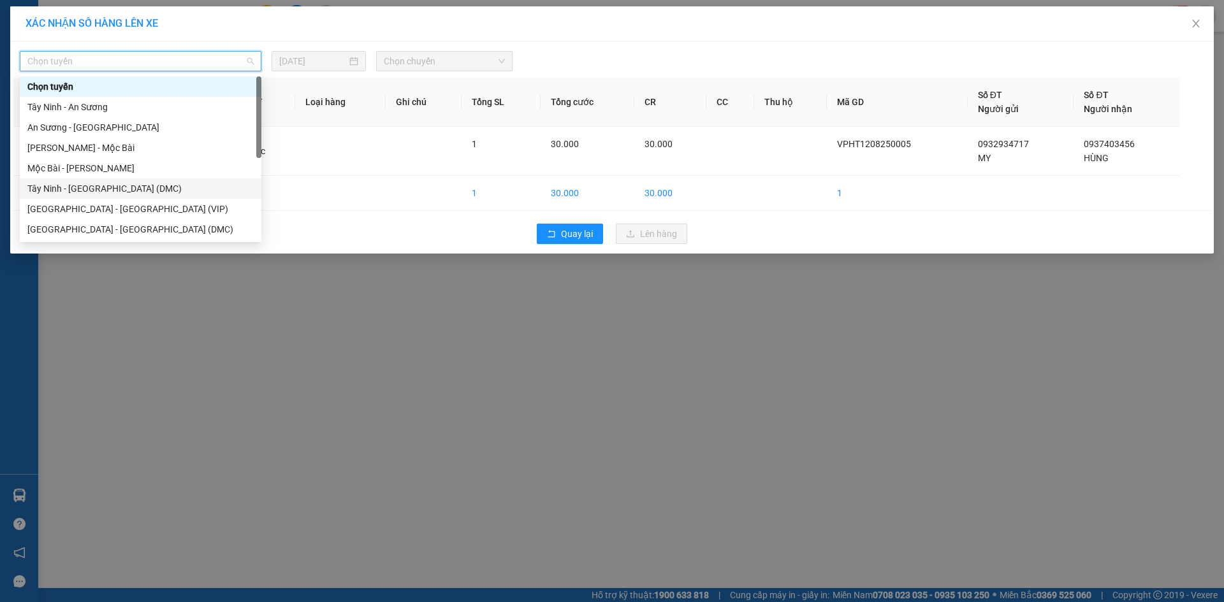
scroll to position [20, 0]
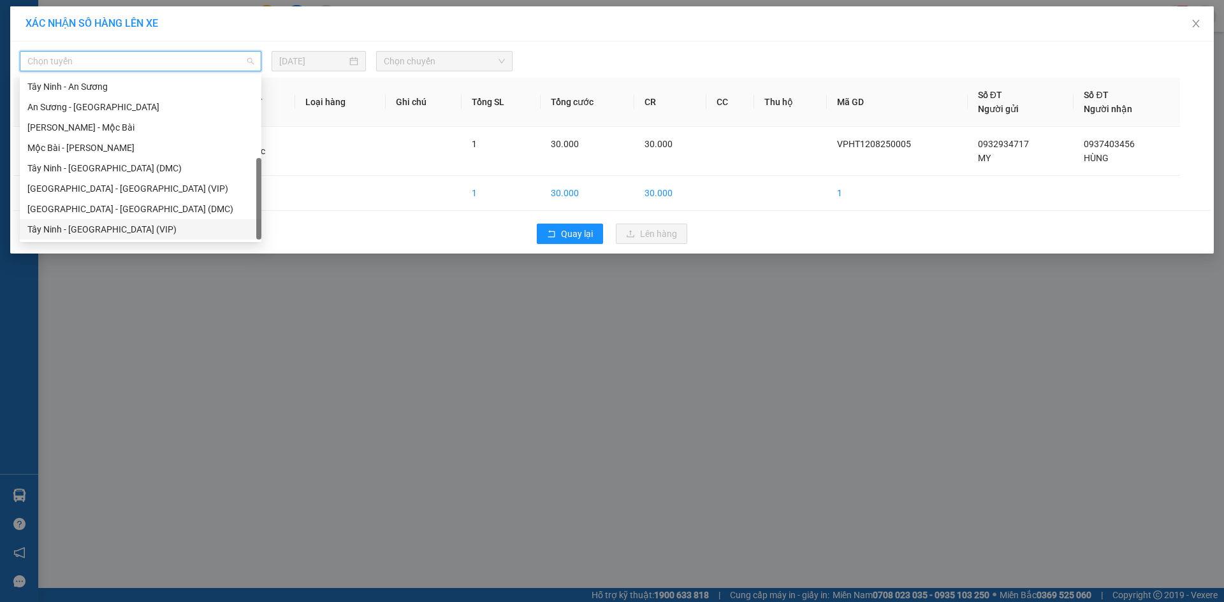
drag, startPoint x: 149, startPoint y: 226, endPoint x: 154, endPoint y: 200, distance: 26.6
click at [149, 227] on div "Tây Ninh - [GEOGRAPHIC_DATA] (VIP)" at bounding box center [140, 229] width 226 height 14
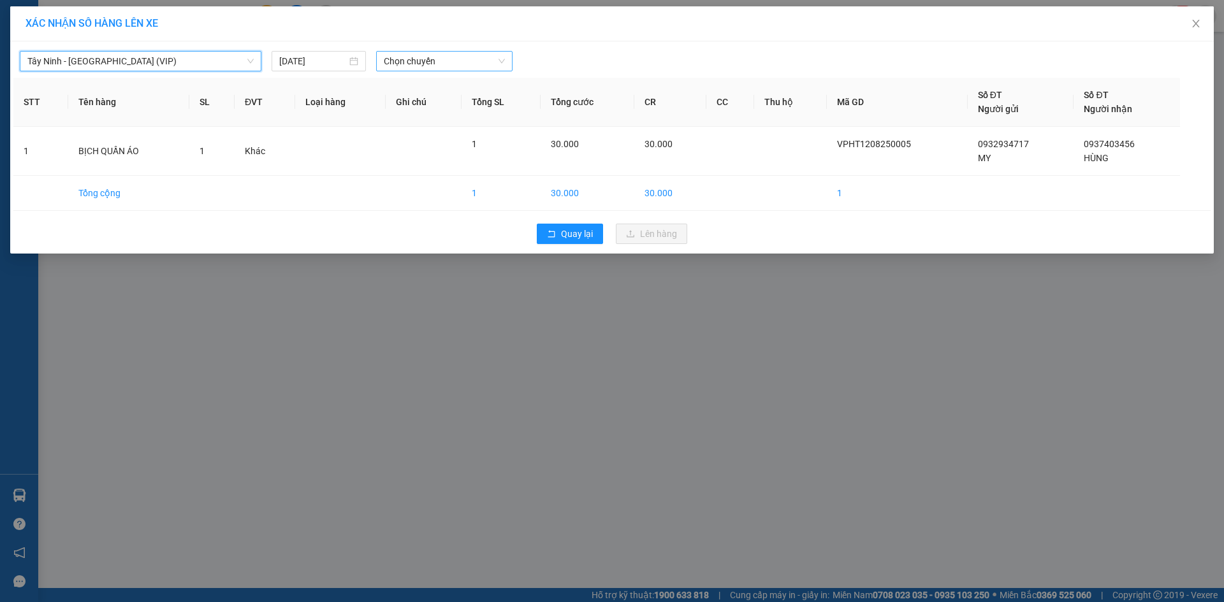
click at [430, 53] on span "Chọn chuyến" at bounding box center [444, 61] width 121 height 19
type input "26328"
click at [429, 85] on div "09:50 - 50H-263.28" at bounding box center [433, 87] width 99 height 14
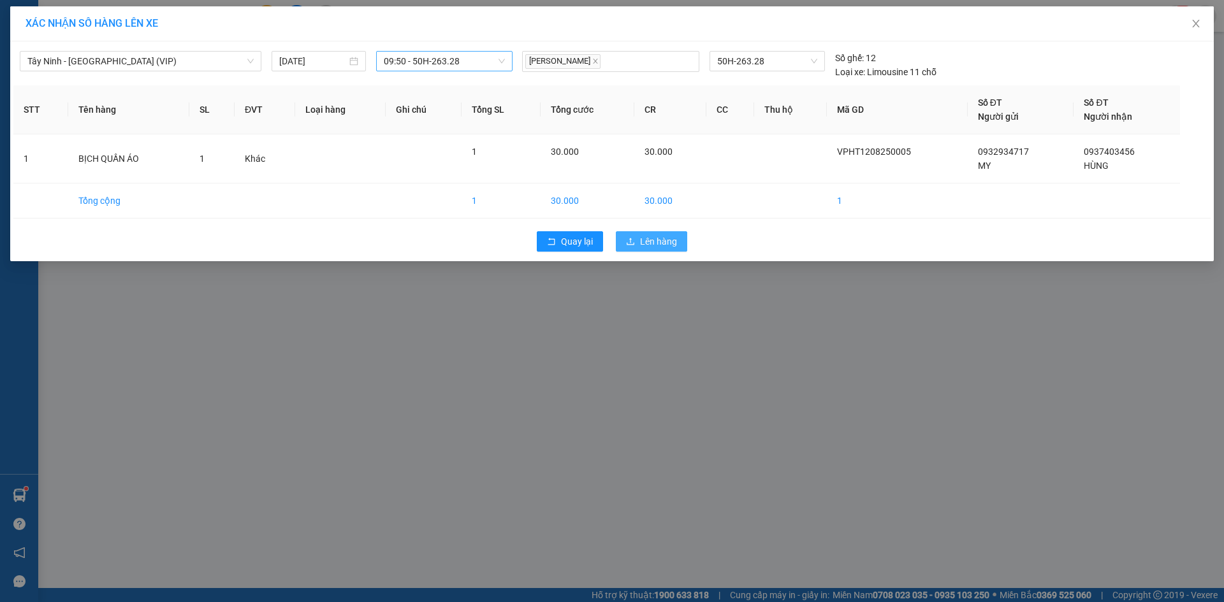
click at [649, 245] on span "Lên hàng" at bounding box center [658, 242] width 37 height 14
